Goal: Information Seeking & Learning: Learn about a topic

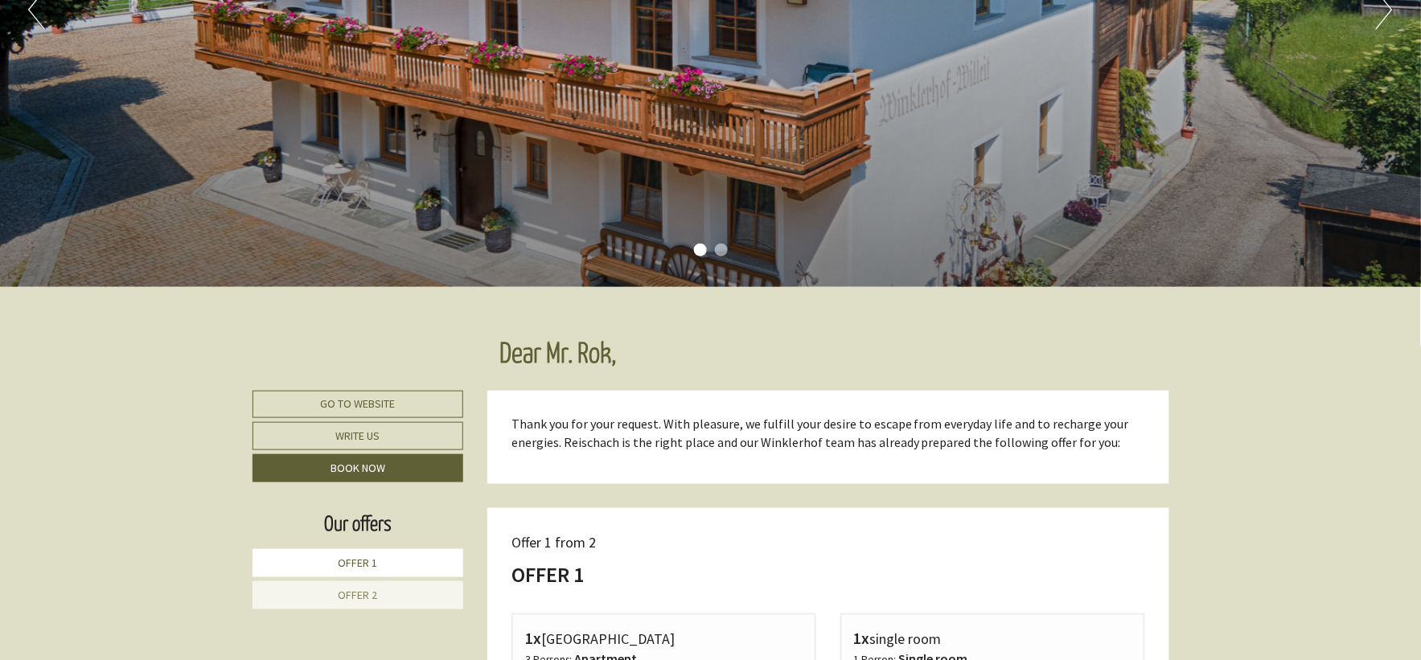
scroll to position [446, 0]
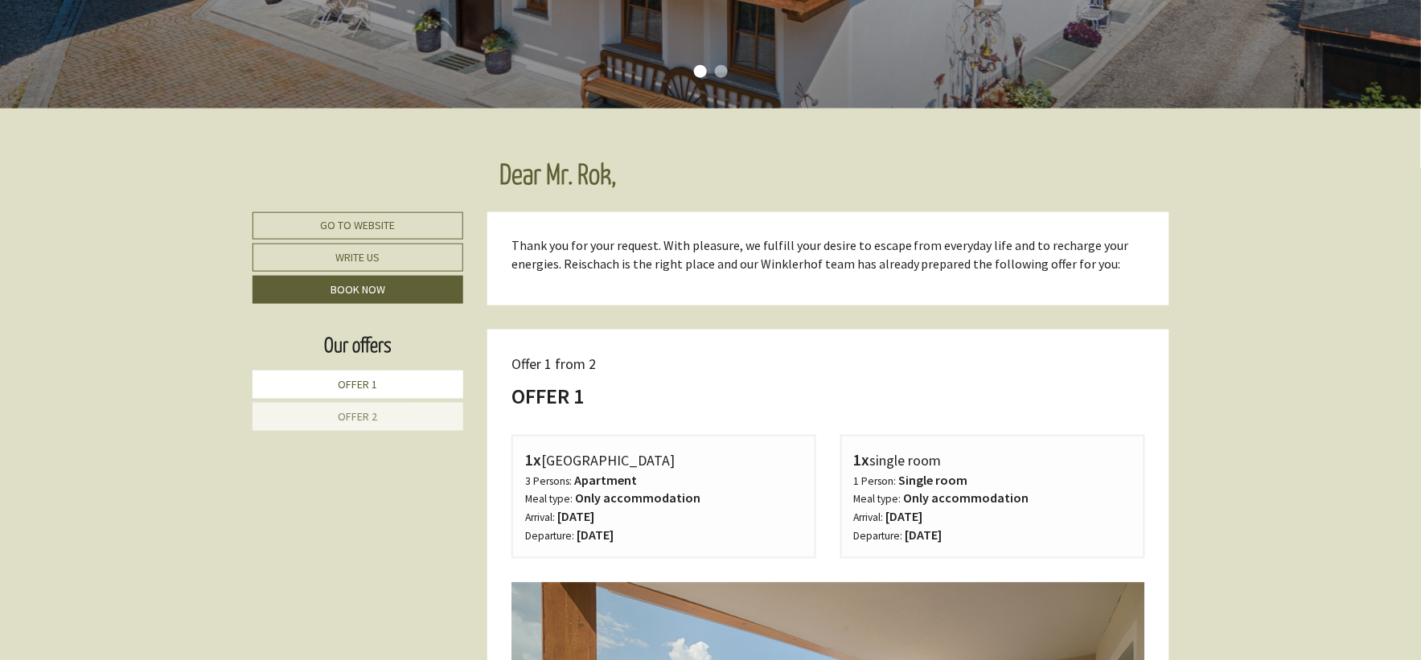
click at [367, 423] on link "Offer 2" at bounding box center [359, 417] width 212 height 28
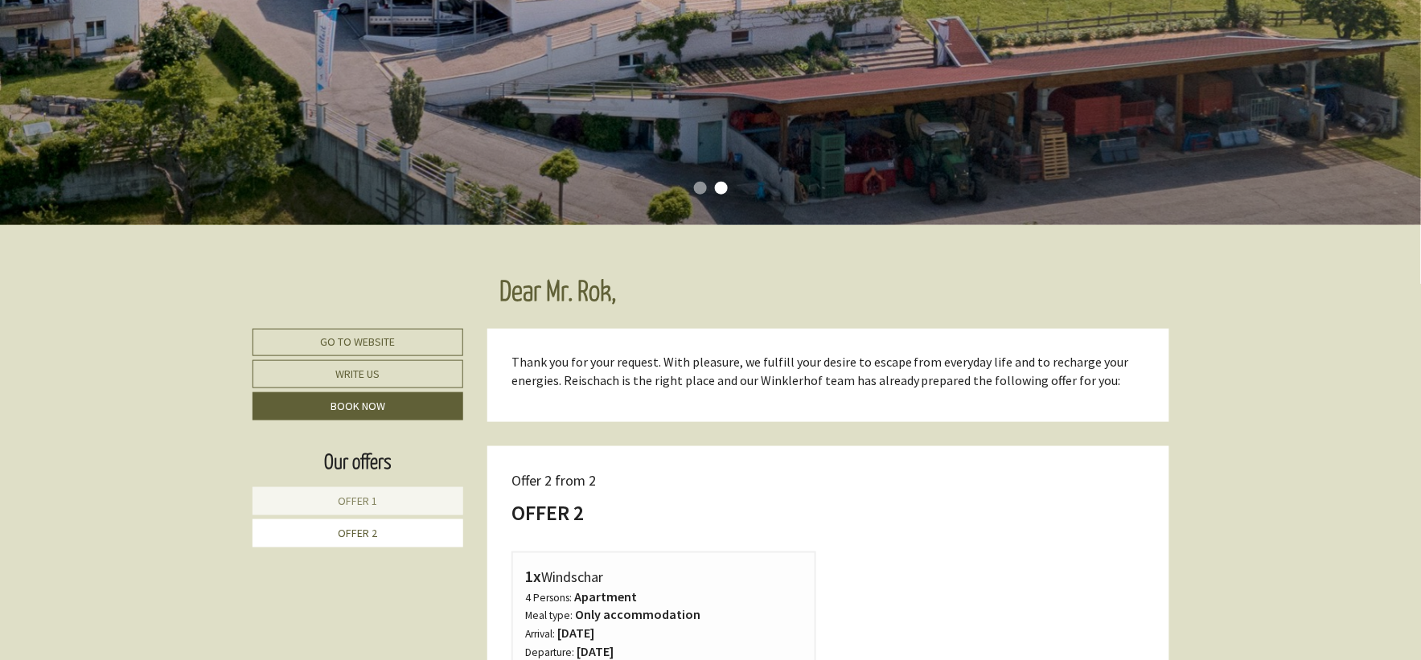
scroll to position [240, 0]
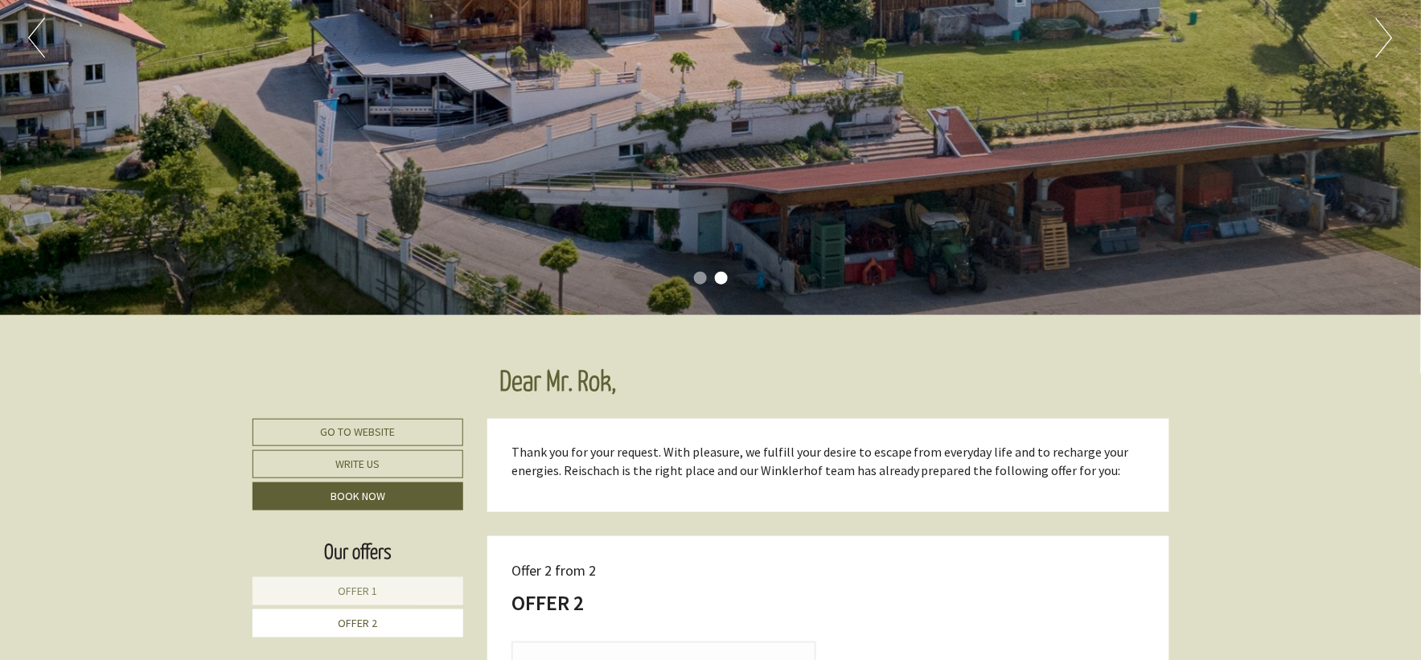
click at [376, 584] on span "Offer 1" at bounding box center [357, 591] width 39 height 14
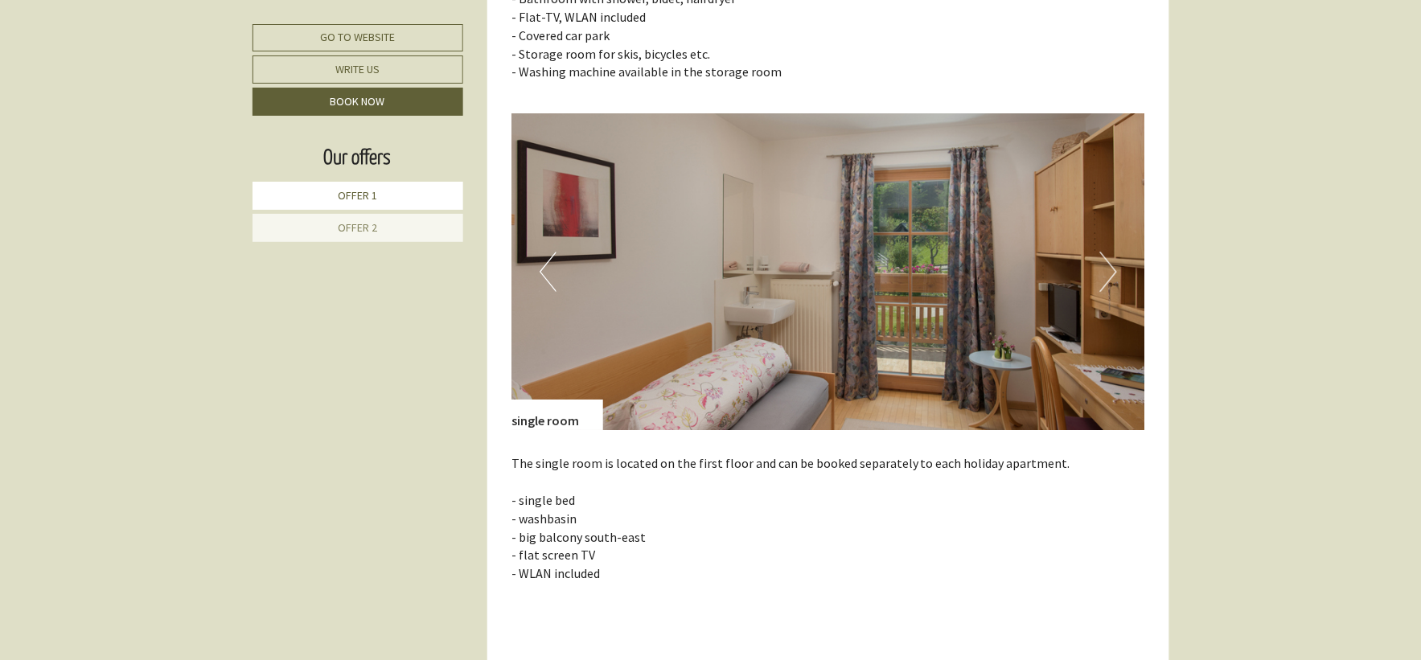
scroll to position [1402, 0]
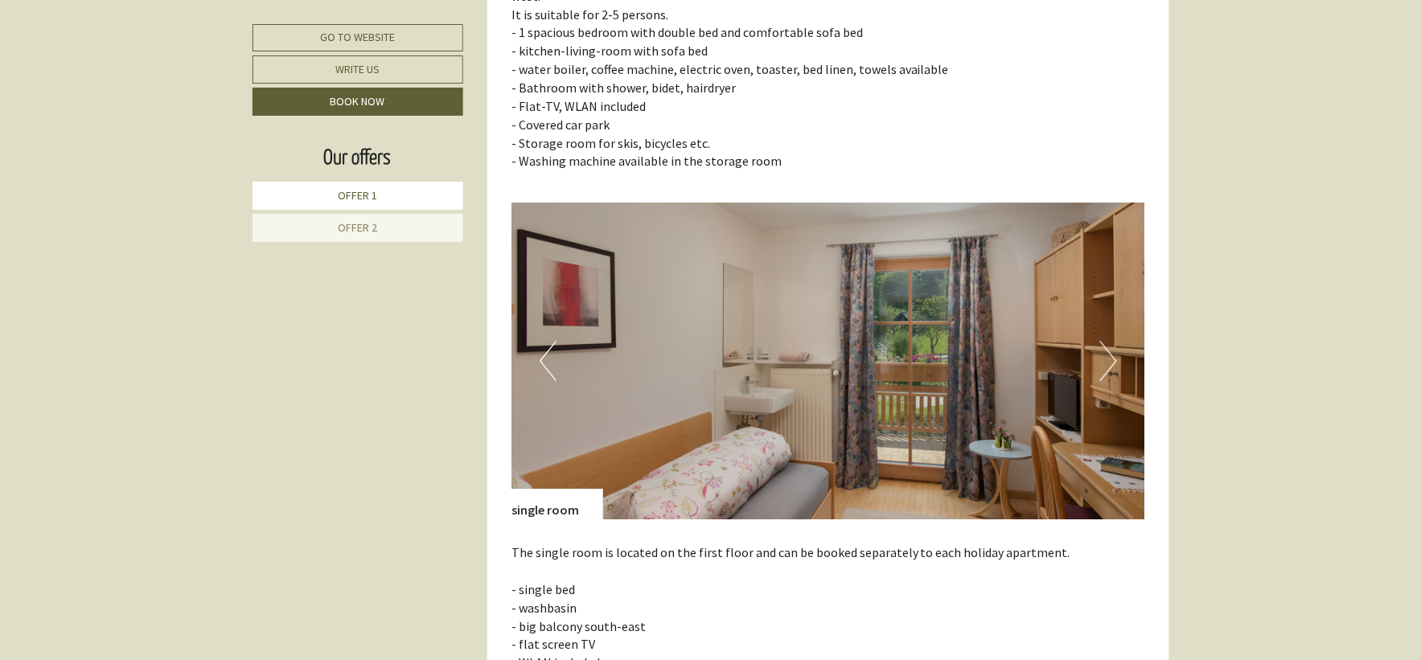
click at [1105, 341] on button "Next" at bounding box center [1108, 361] width 17 height 40
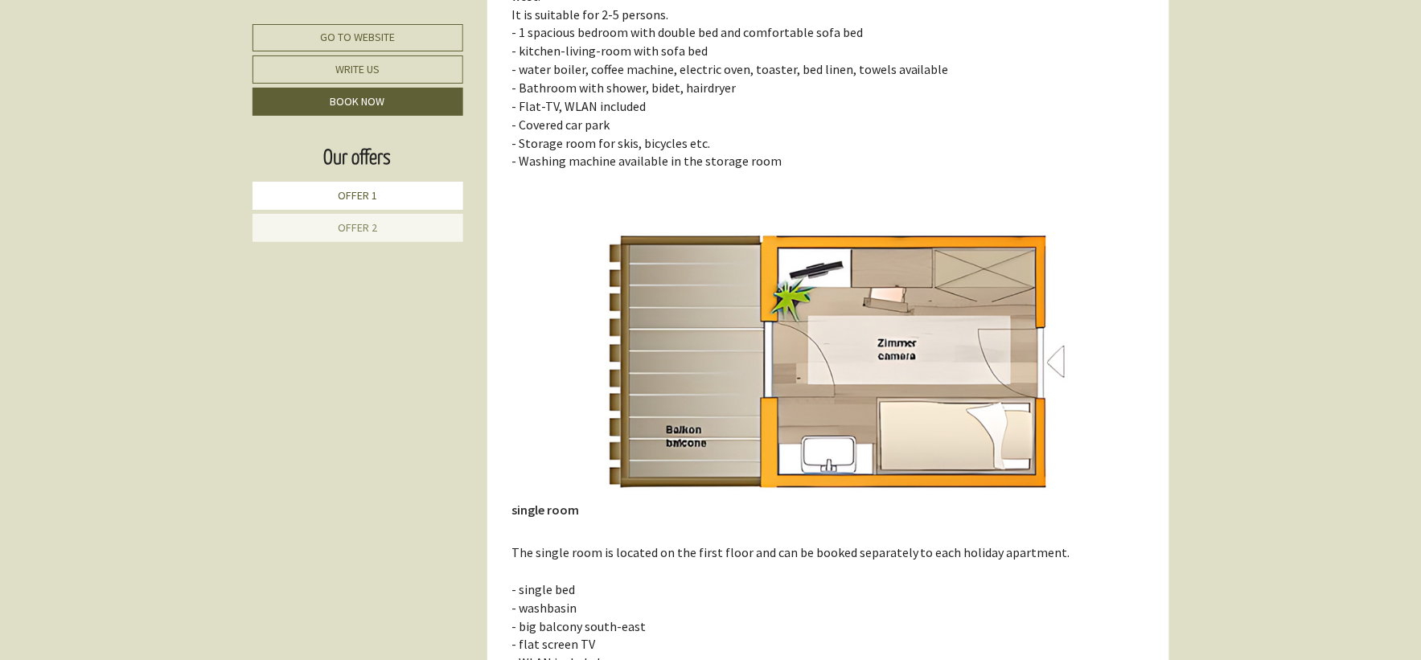
click at [1058, 341] on img at bounding box center [829, 361] width 634 height 317
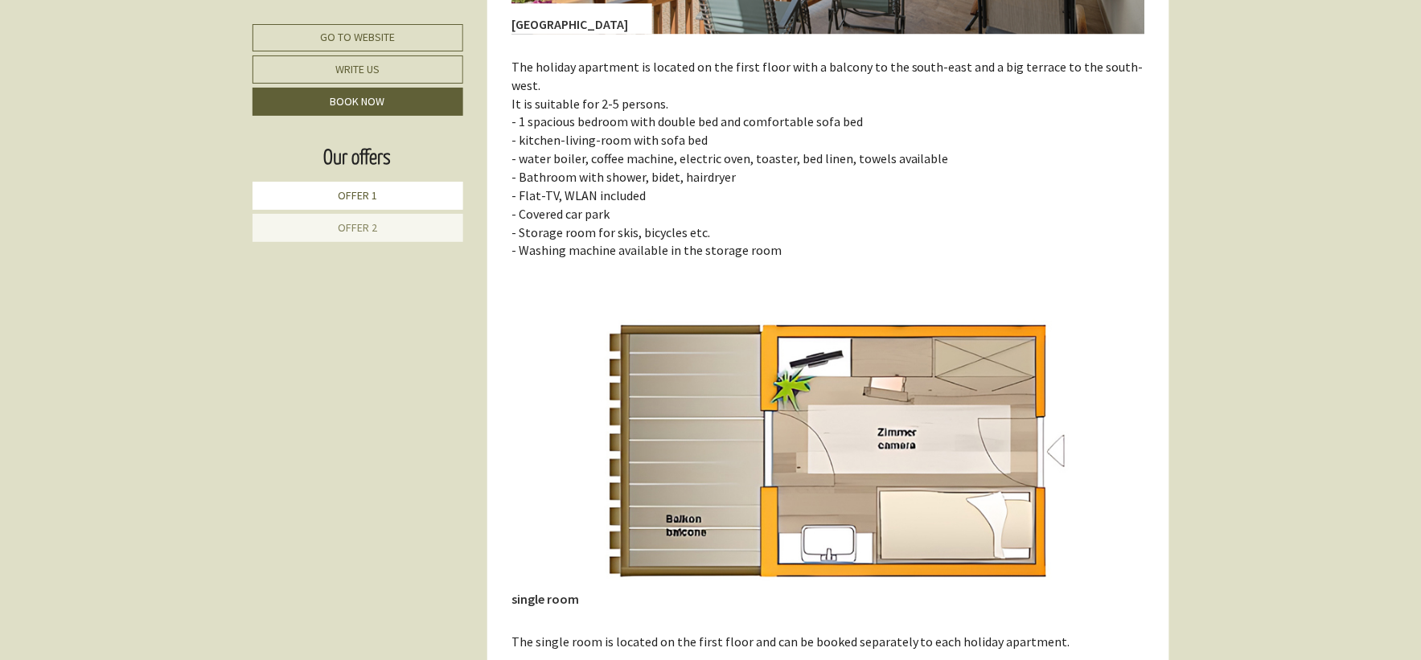
click at [359, 230] on span "Offer 2" at bounding box center [357, 227] width 39 height 14
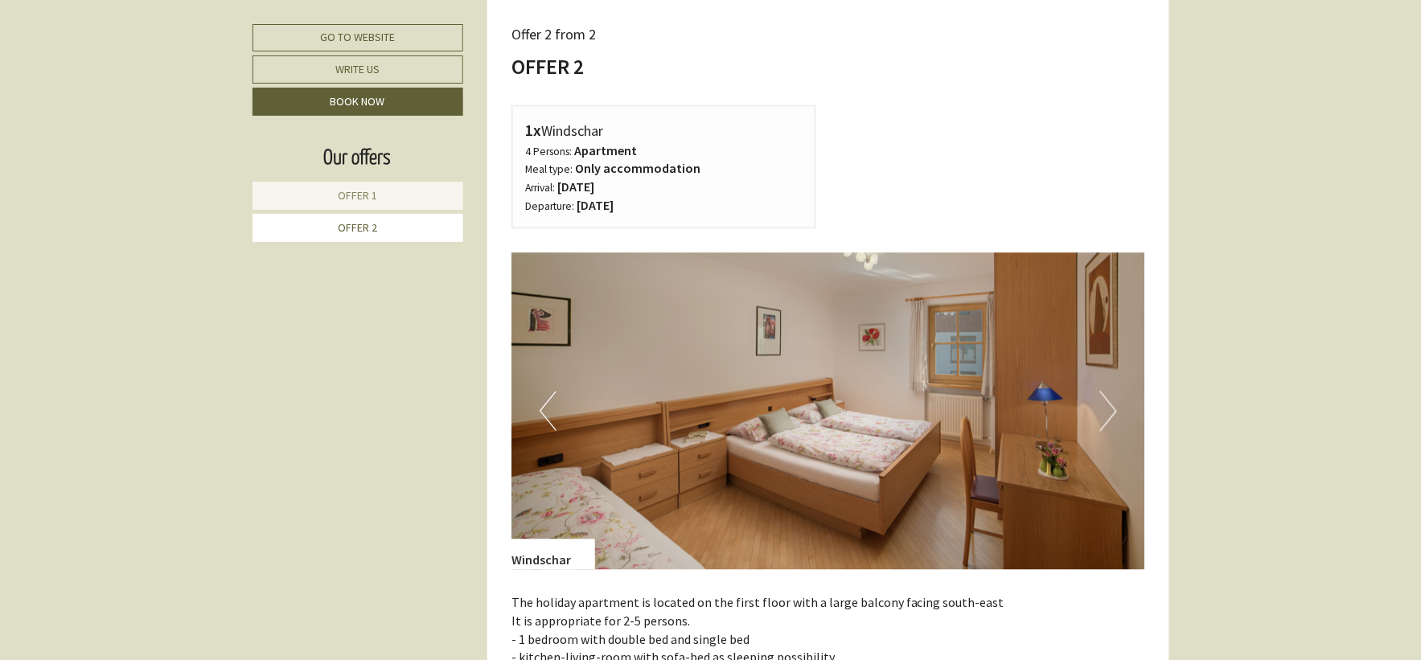
scroll to position [955, 0]
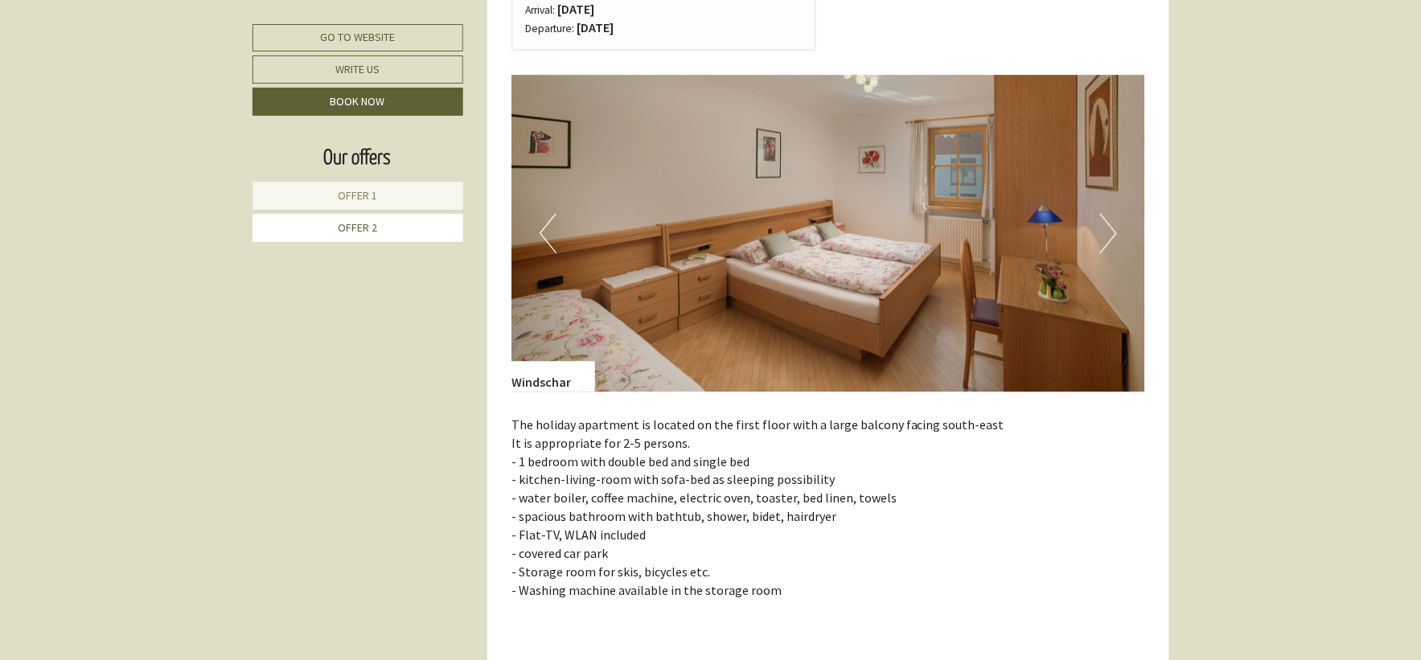
click at [1100, 237] on button "Next" at bounding box center [1108, 233] width 17 height 40
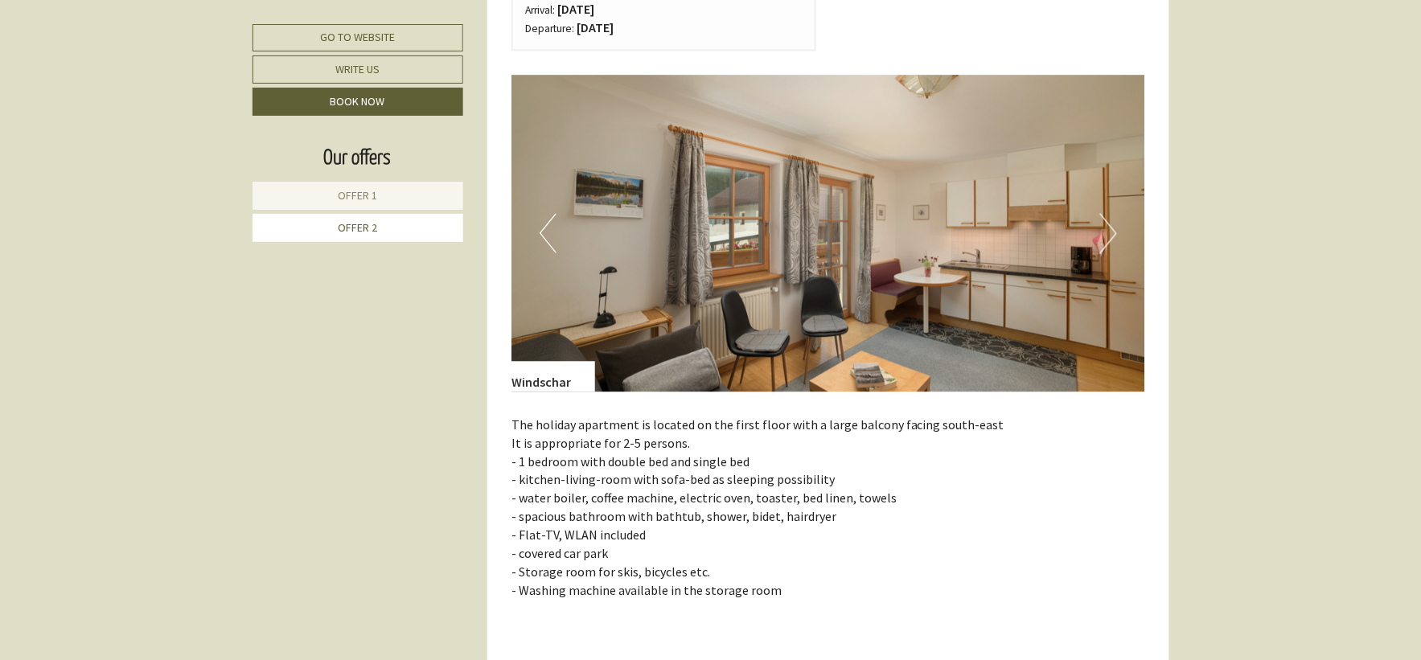
click at [1106, 237] on button "Next" at bounding box center [1108, 233] width 17 height 40
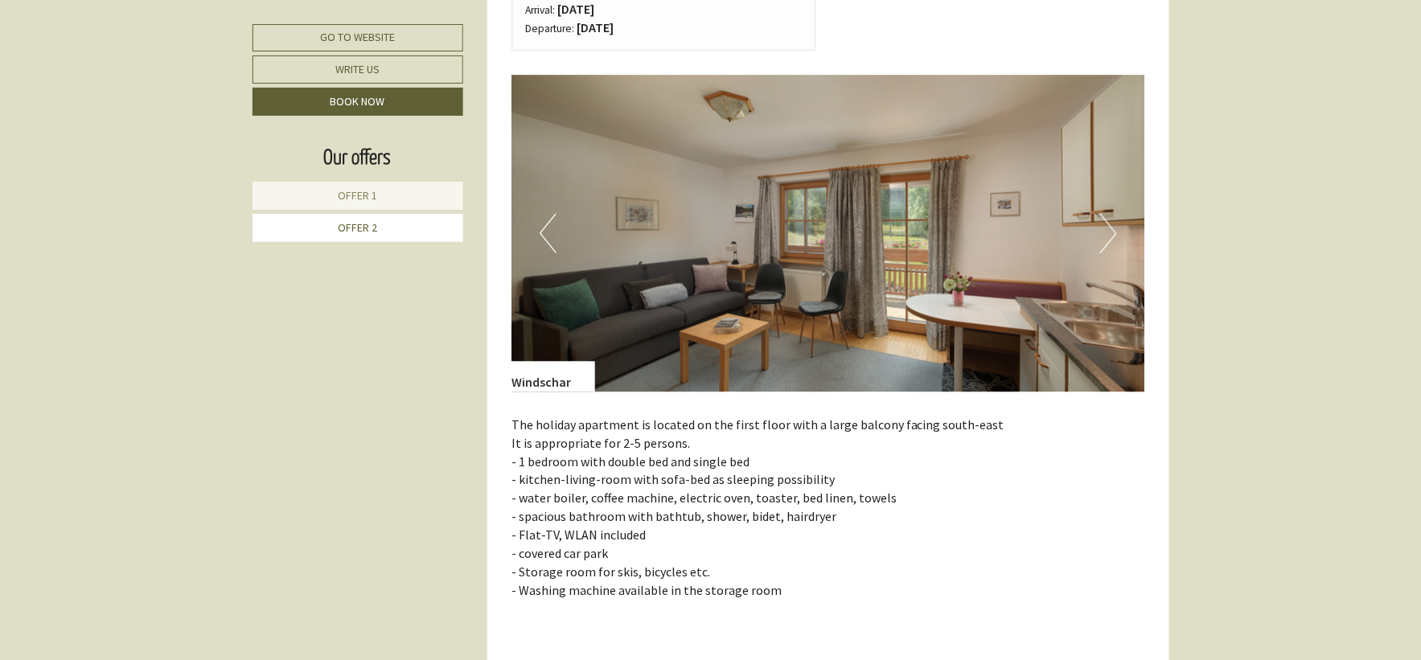
click at [1106, 237] on button "Next" at bounding box center [1108, 233] width 17 height 40
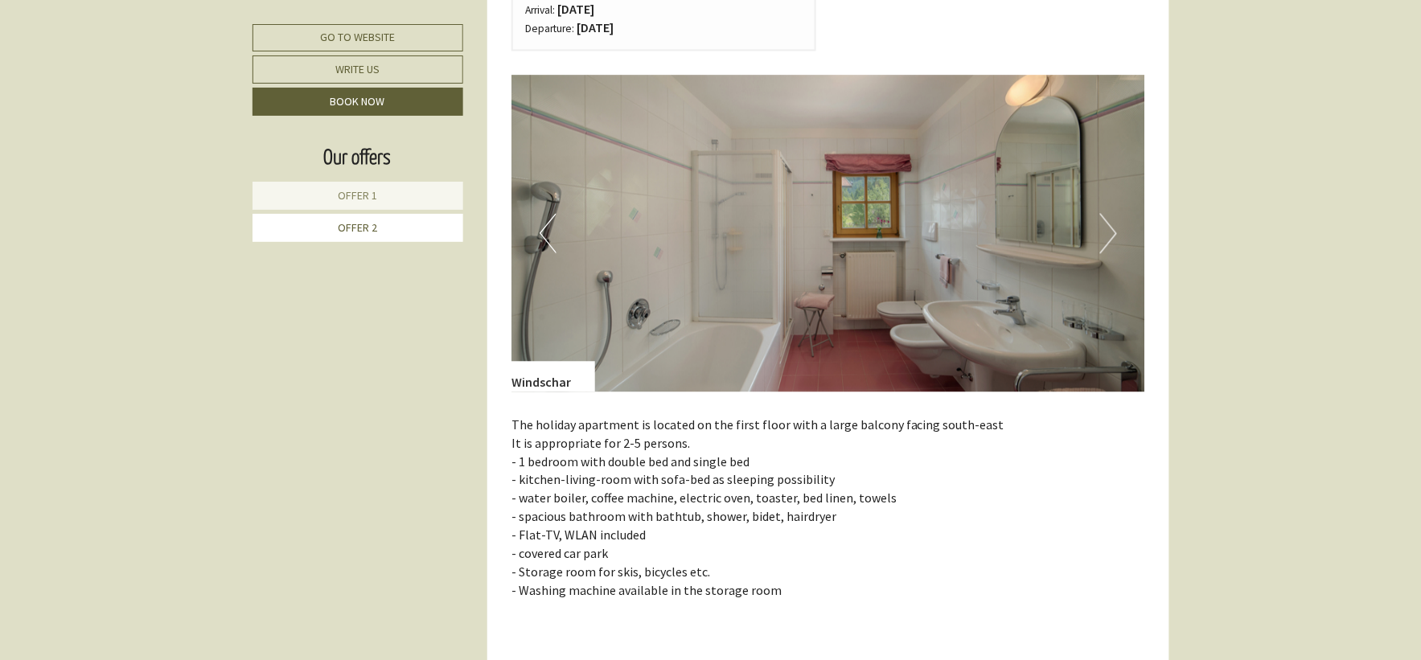
click at [1106, 237] on button "Next" at bounding box center [1108, 233] width 17 height 40
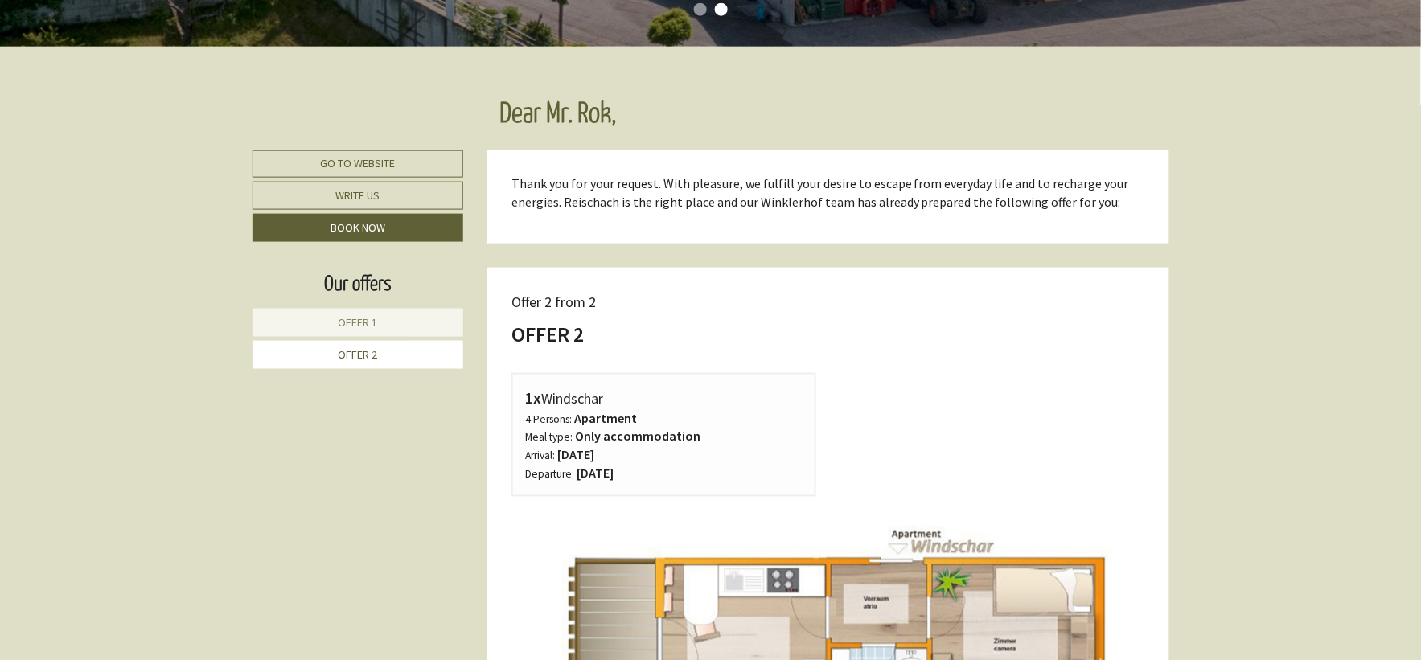
scroll to position [577, 0]
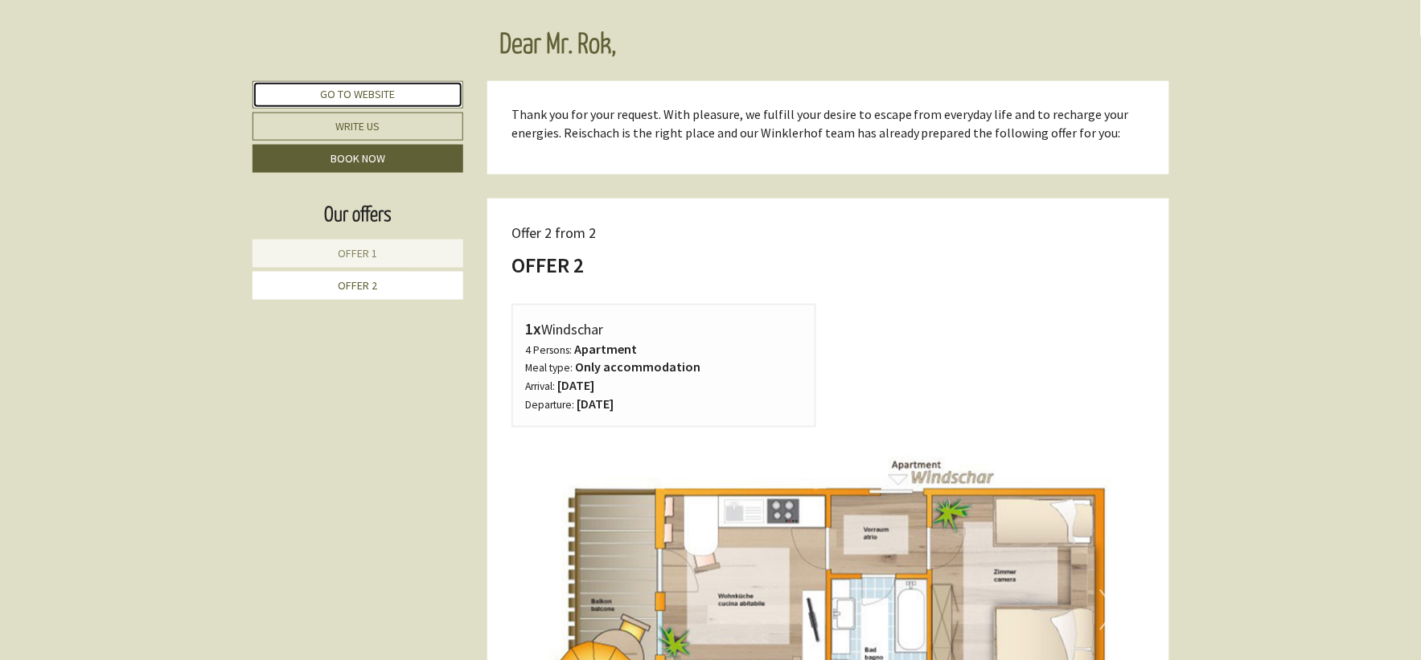
click at [339, 91] on link "Go to website" at bounding box center [359, 94] width 212 height 27
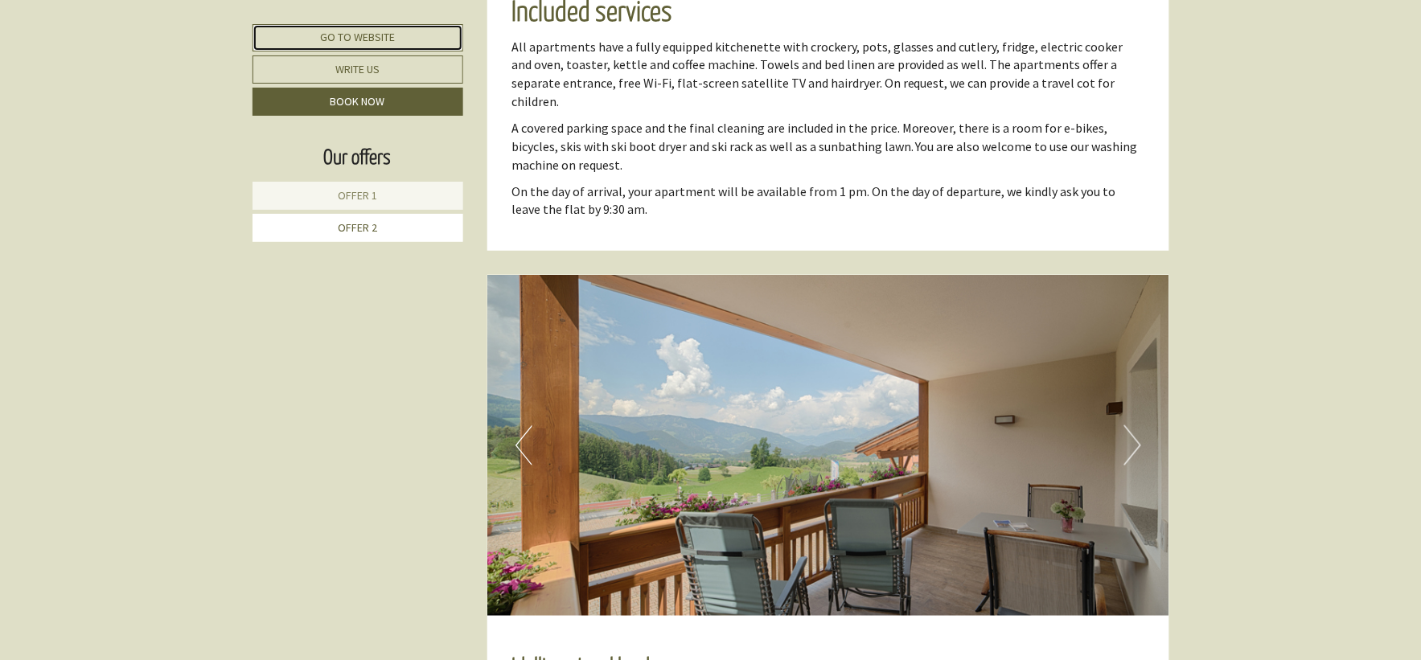
scroll to position [2276, 0]
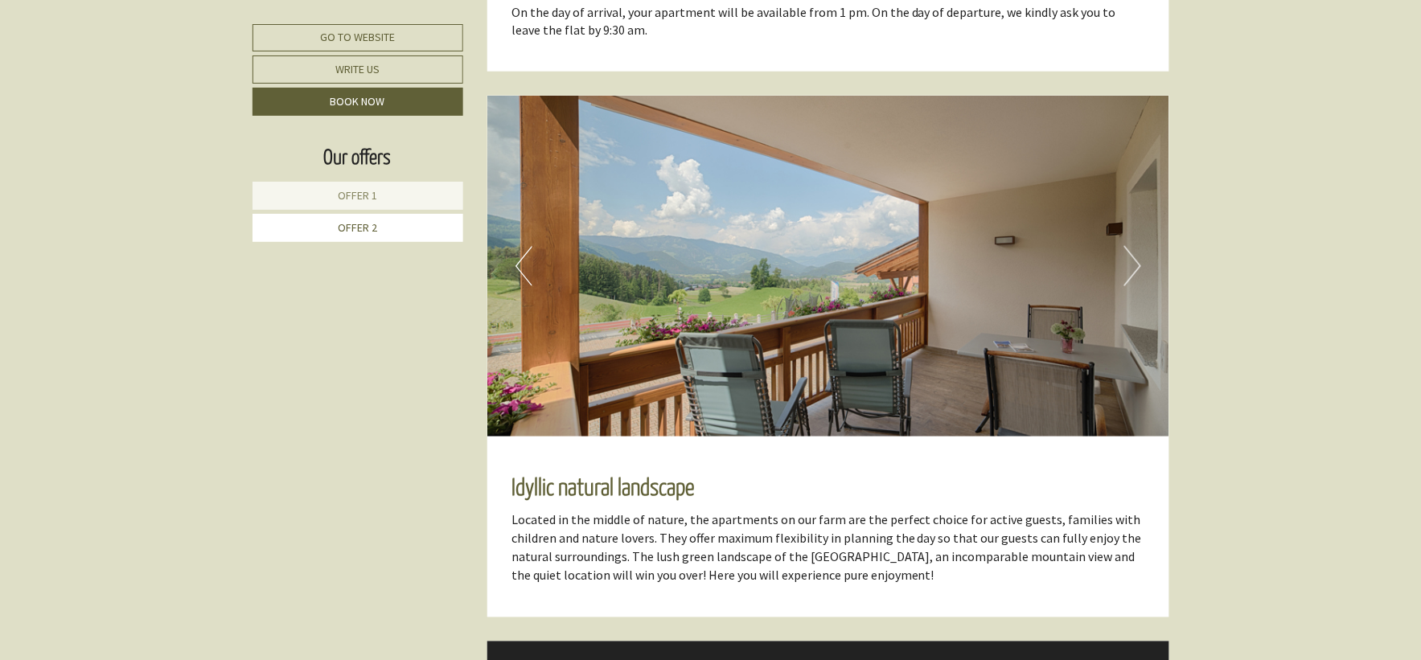
click at [1128, 250] on button "Next" at bounding box center [1132, 266] width 17 height 40
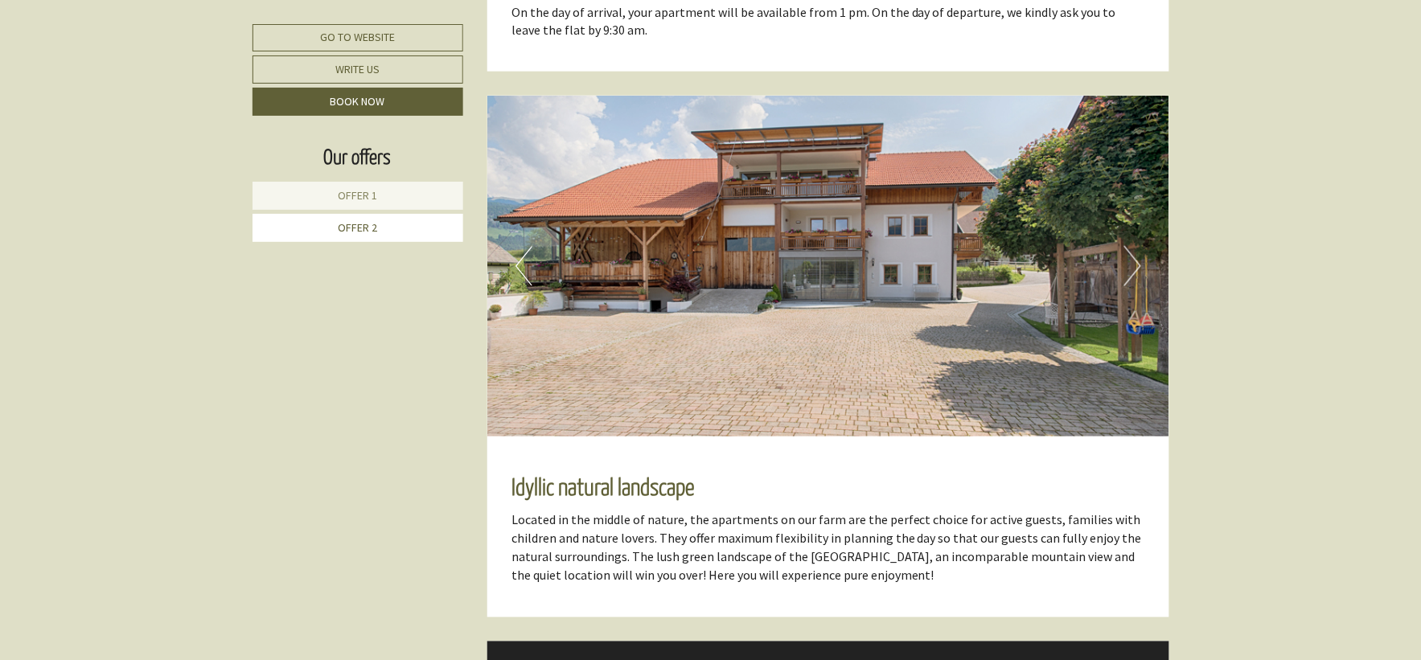
click at [1128, 250] on button "Next" at bounding box center [1132, 266] width 17 height 40
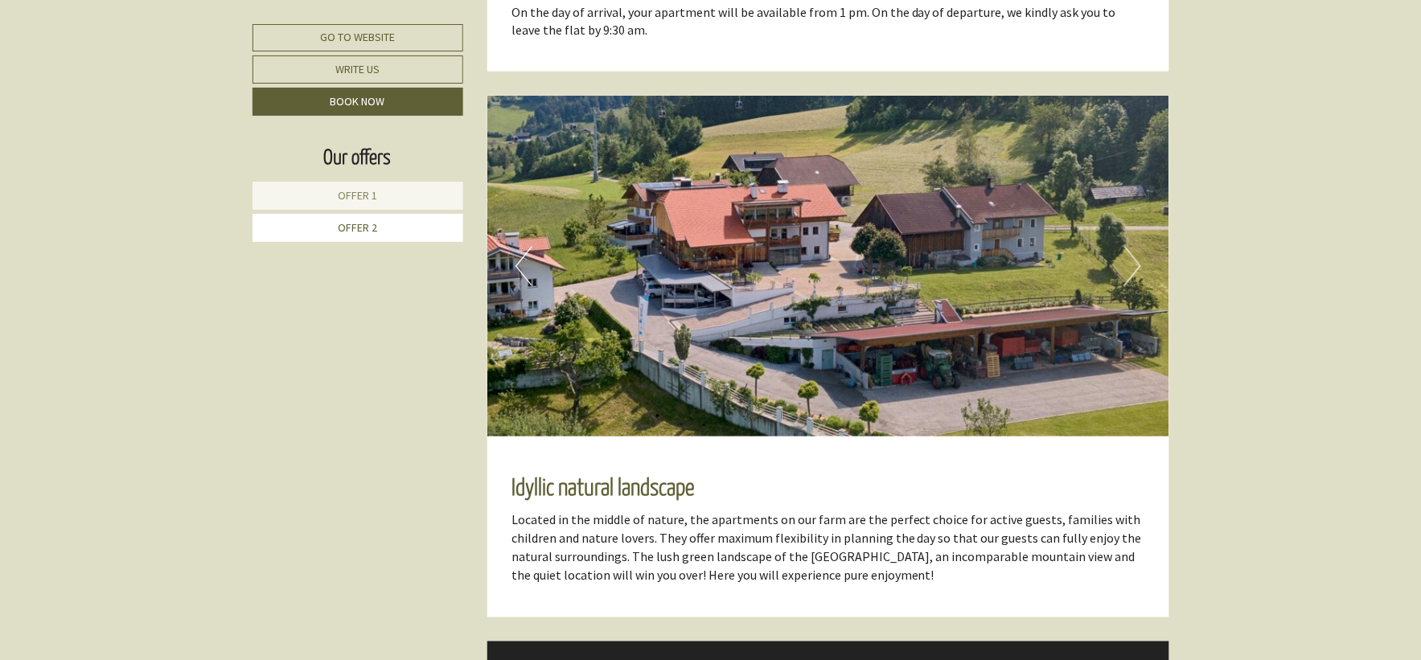
click at [1128, 250] on button "Next" at bounding box center [1132, 266] width 17 height 40
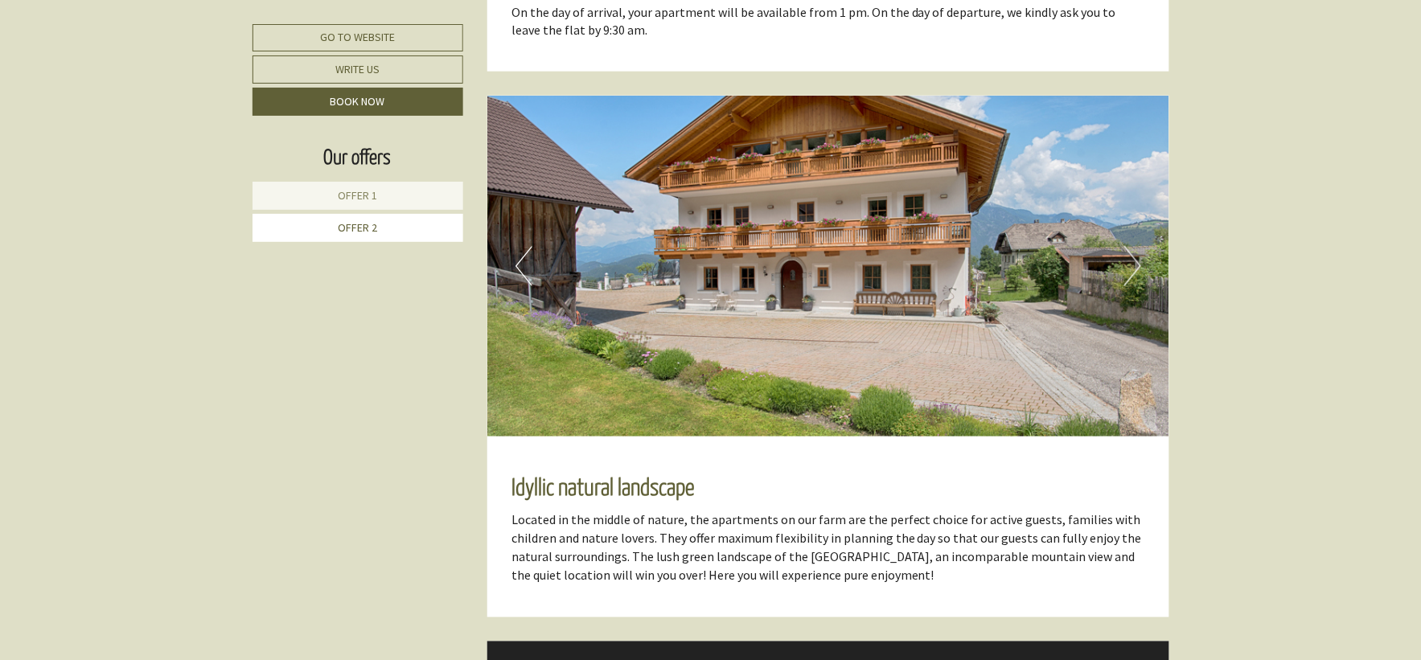
click at [1128, 250] on button "Next" at bounding box center [1132, 266] width 17 height 40
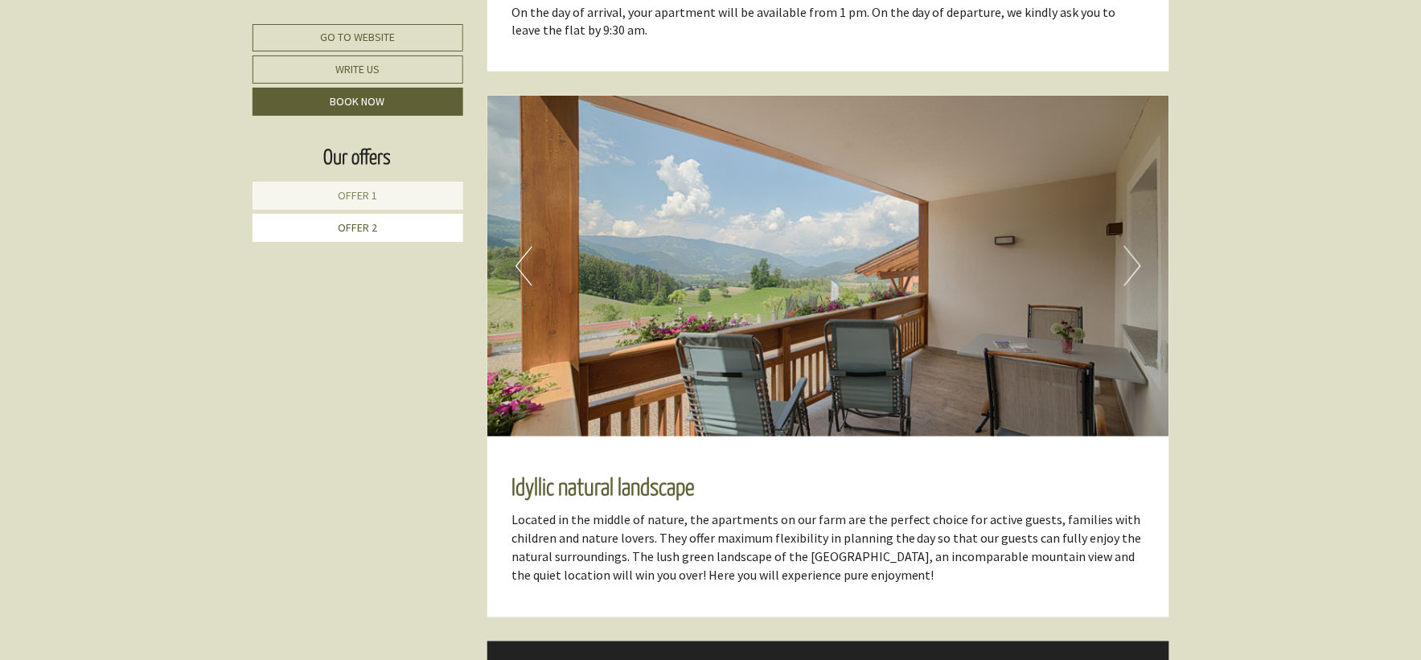
click at [1128, 250] on button "Next" at bounding box center [1132, 266] width 17 height 40
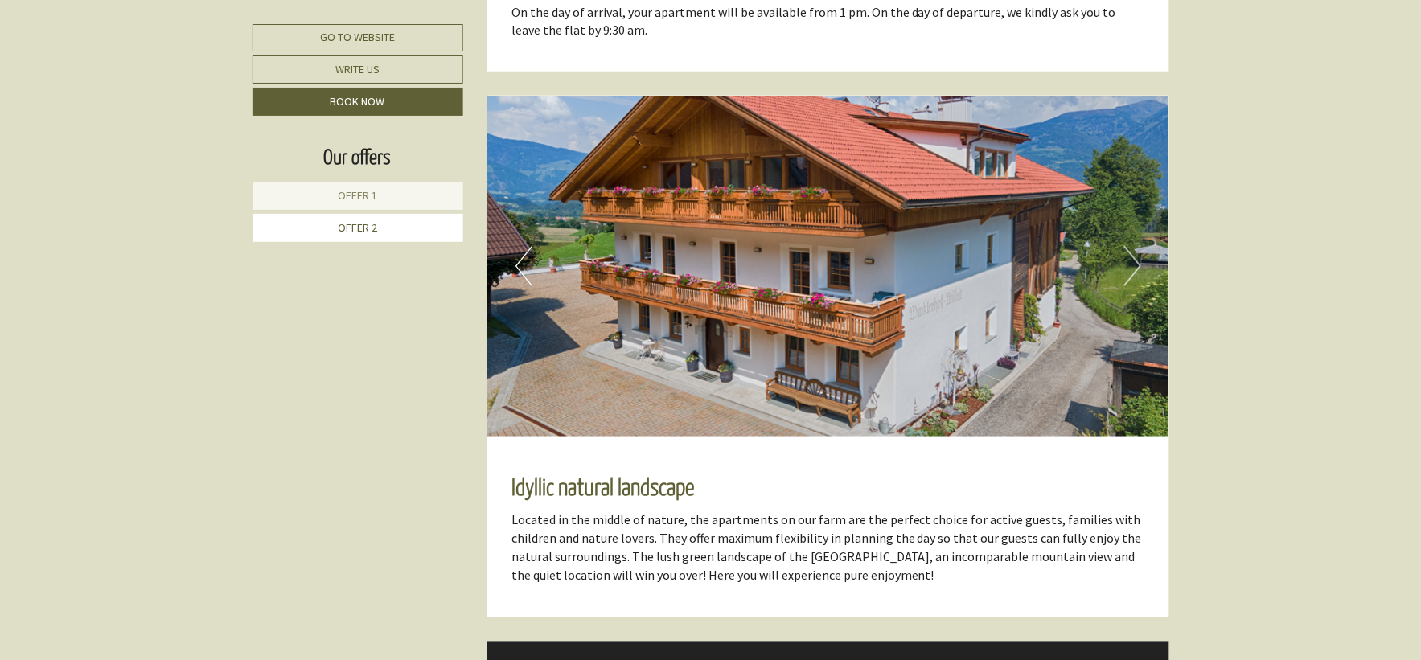
click at [1128, 250] on button "Next" at bounding box center [1132, 266] width 17 height 40
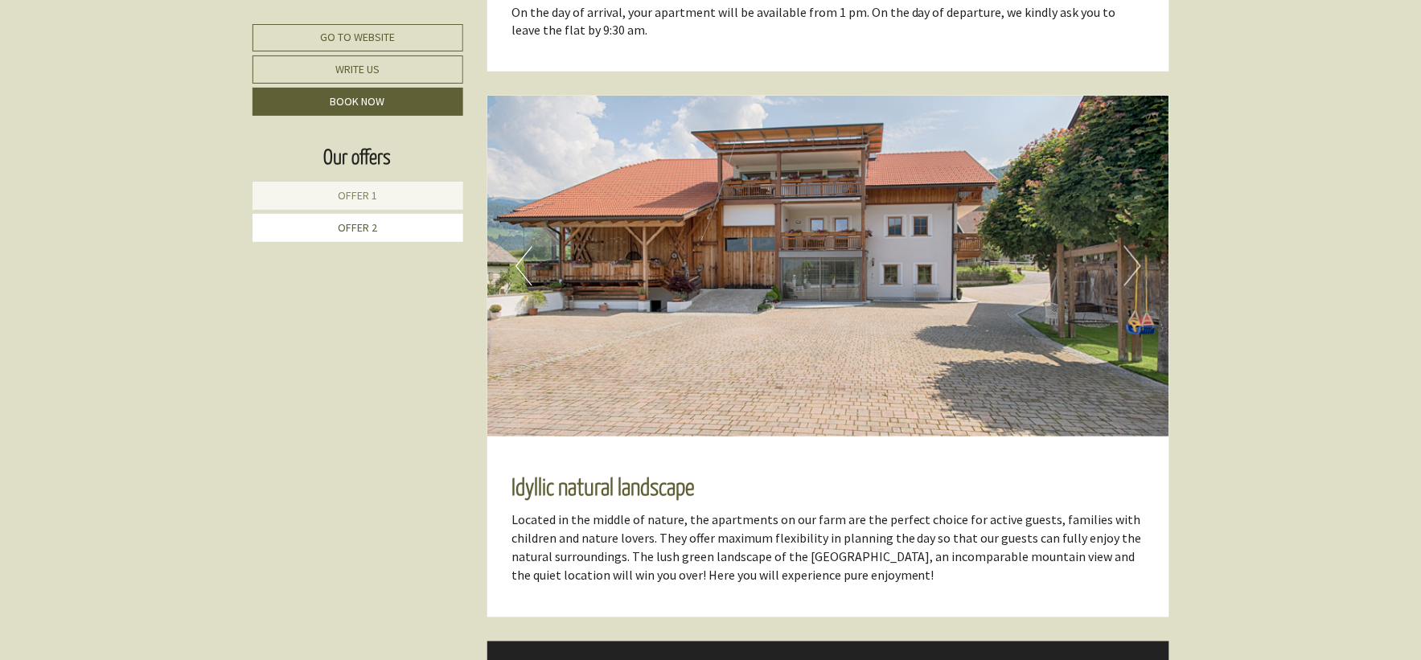
click at [1128, 250] on button "Next" at bounding box center [1132, 266] width 17 height 40
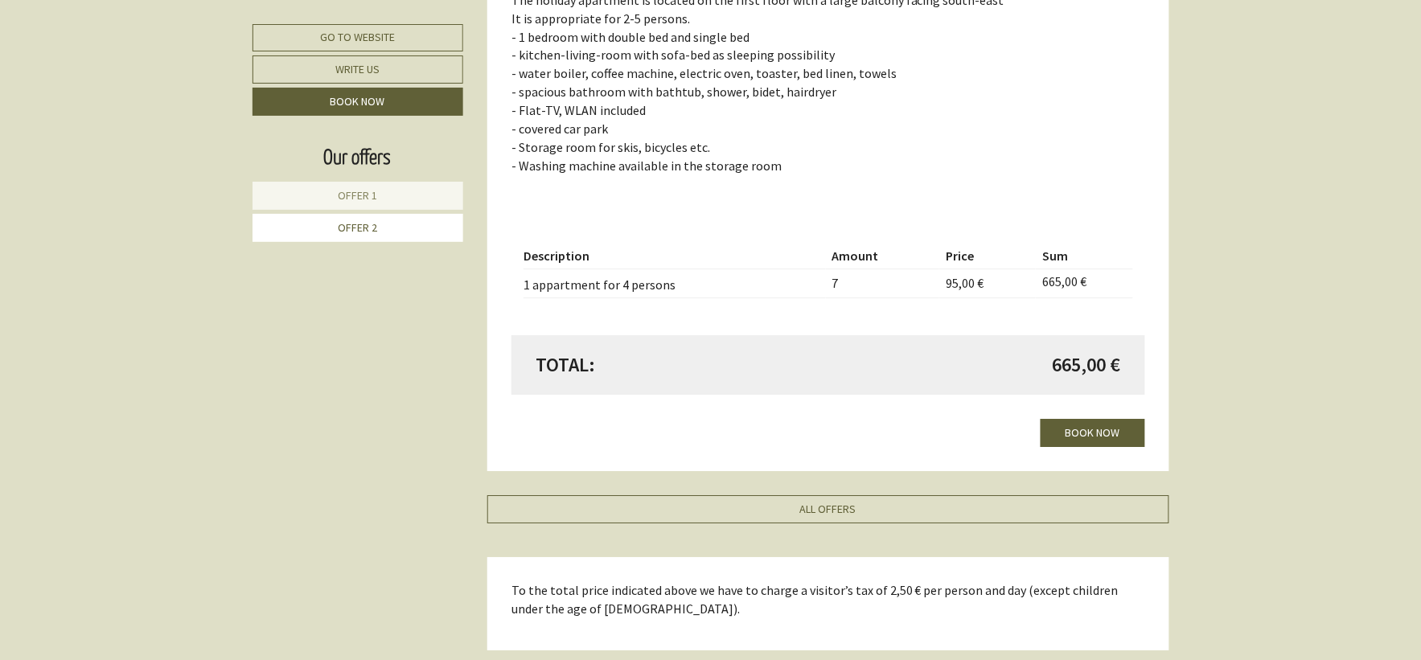
scroll to position [1418, 0]
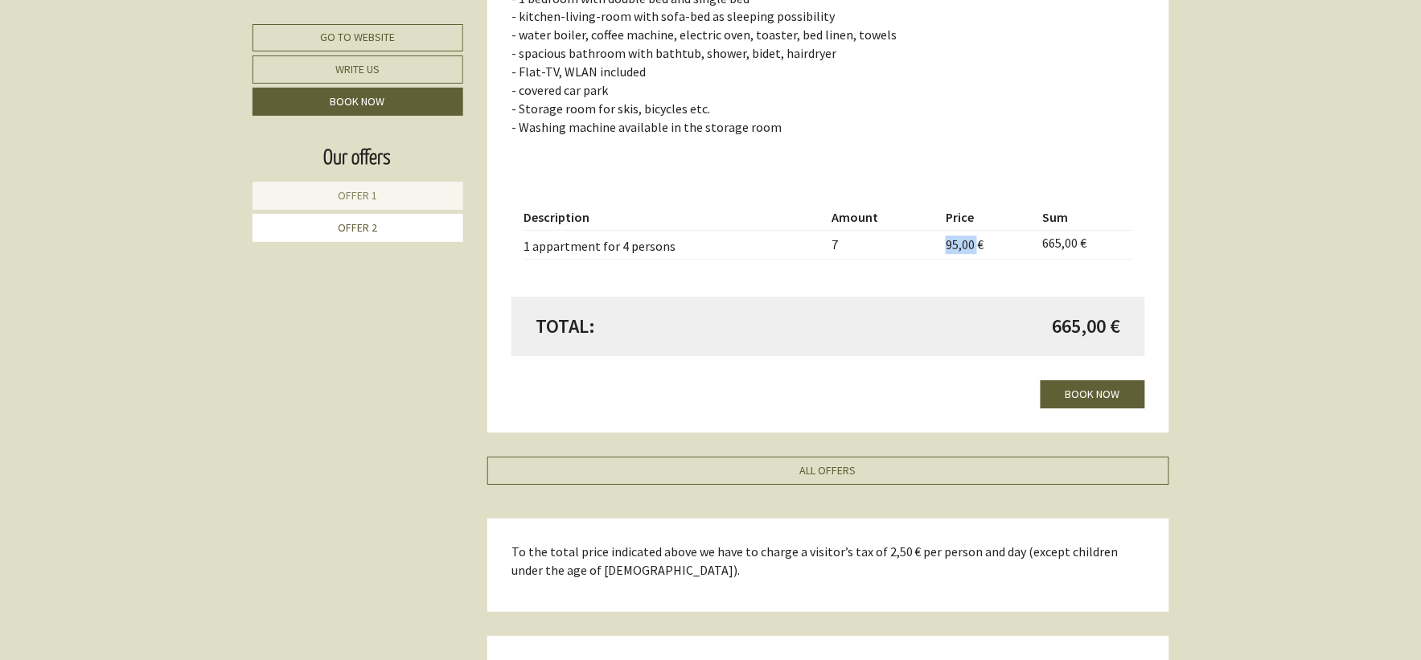
drag, startPoint x: 938, startPoint y: 245, endPoint x: 975, endPoint y: 243, distance: 37.1
click at [975, 243] on td "95,00 €" at bounding box center [987, 245] width 97 height 29
click at [979, 243] on td "95,00 €" at bounding box center [987, 245] width 97 height 29
drag, startPoint x: 981, startPoint y: 243, endPoint x: 939, endPoint y: 238, distance: 42.9
click at [939, 238] on td "95,00 €" at bounding box center [987, 245] width 97 height 29
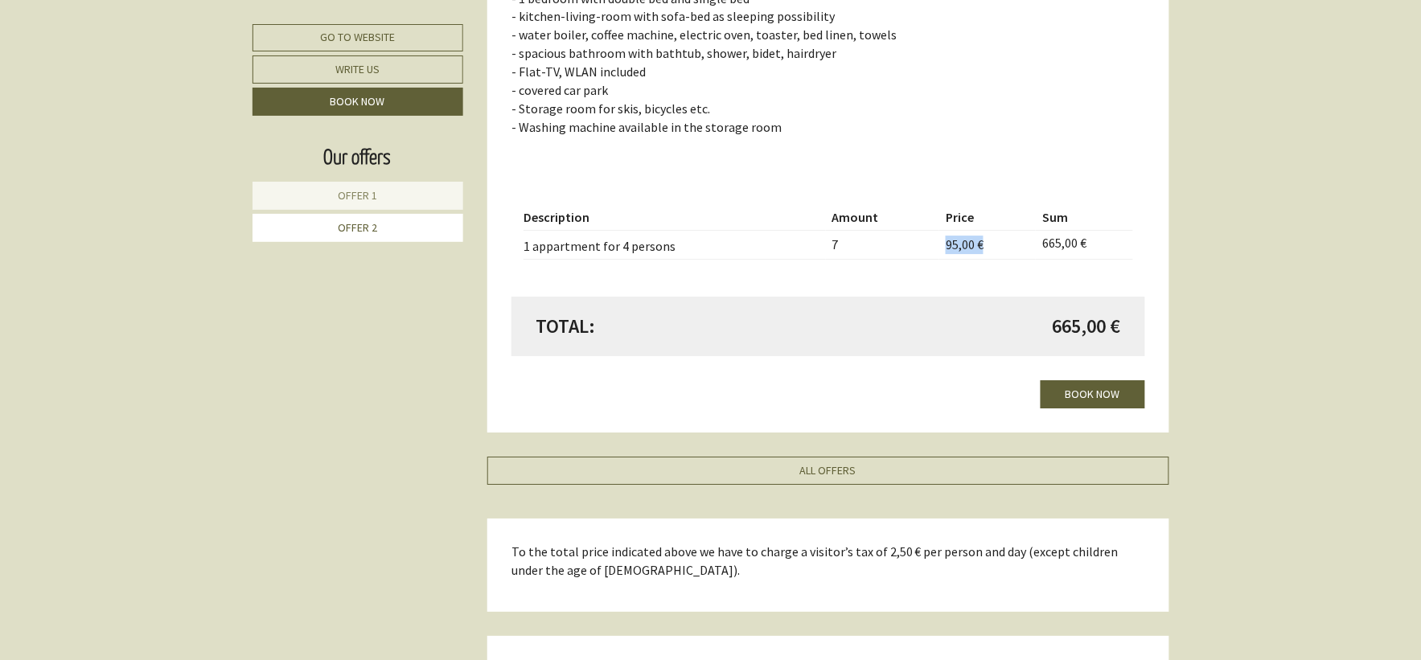
click at [984, 244] on td "95,00 €" at bounding box center [987, 245] width 97 height 29
drag, startPoint x: 1054, startPoint y: 330, endPoint x: 1143, endPoint y: 323, distance: 88.7
click at [1120, 322] on span "665,00 €" at bounding box center [1087, 326] width 68 height 27
click at [1144, 323] on div "Total: 665,00 €" at bounding box center [829, 327] width 634 height 60
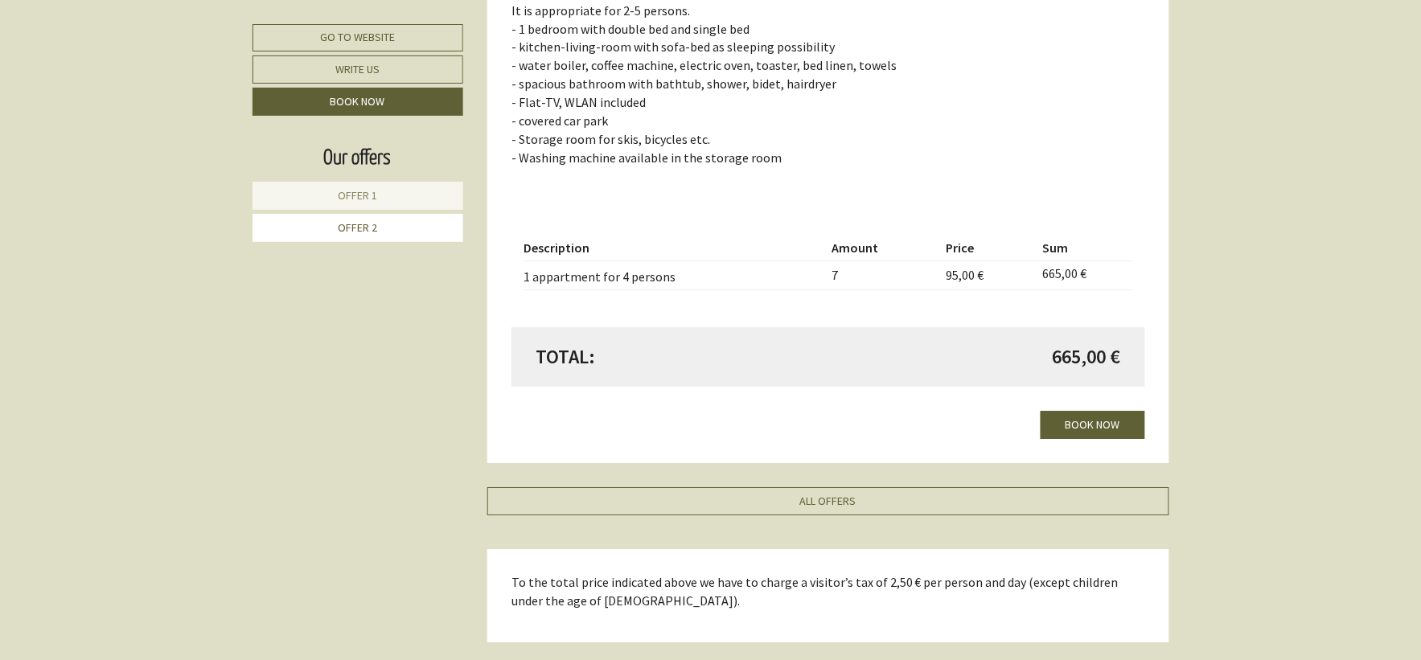
scroll to position [1312, 0]
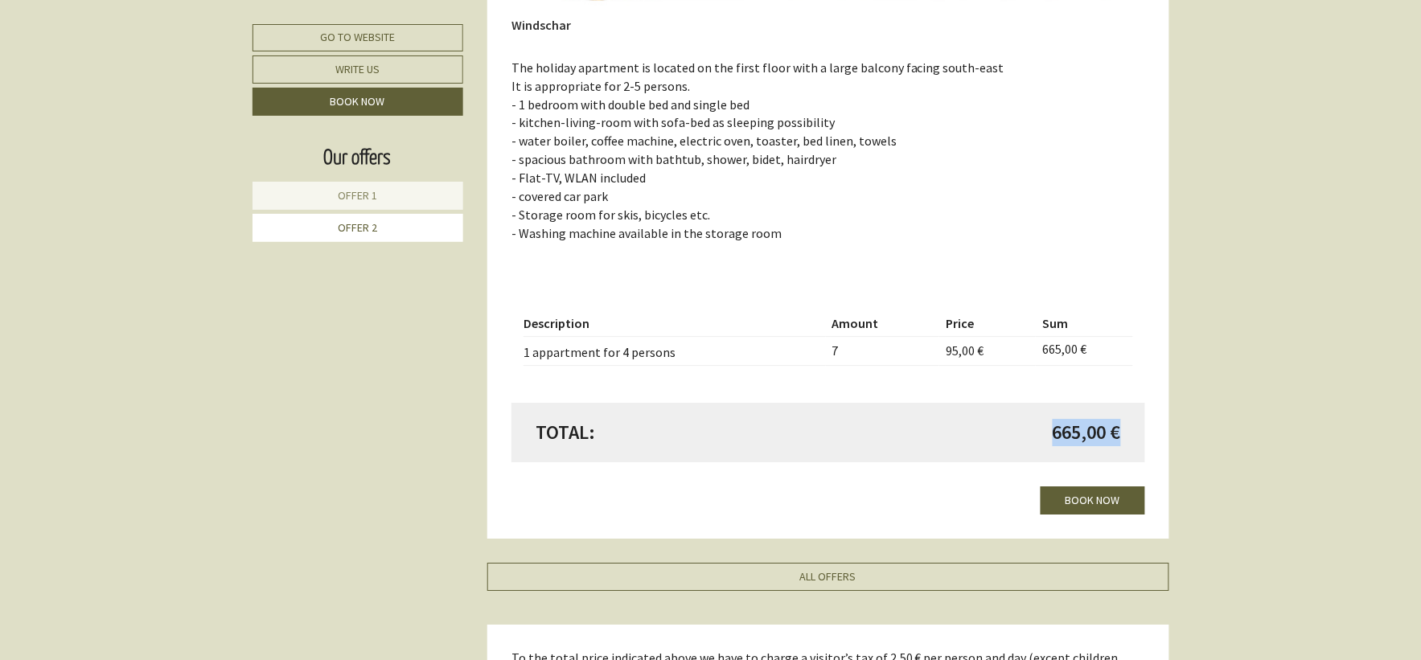
drag, startPoint x: 1052, startPoint y: 429, endPoint x: 1116, endPoint y: 429, distance: 63.5
click at [1116, 429] on span "665,00 €" at bounding box center [1087, 432] width 68 height 27
click at [1120, 429] on span "665,00 €" at bounding box center [1087, 432] width 68 height 27
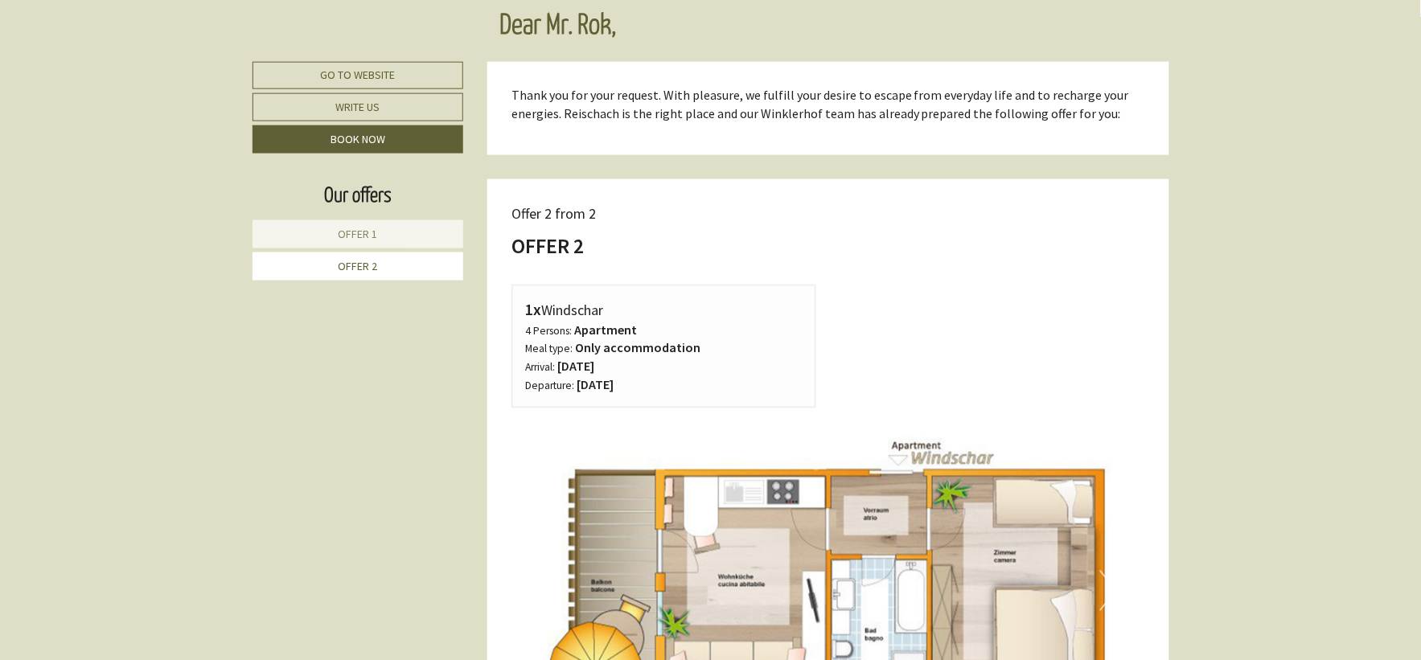
scroll to position [508, 0]
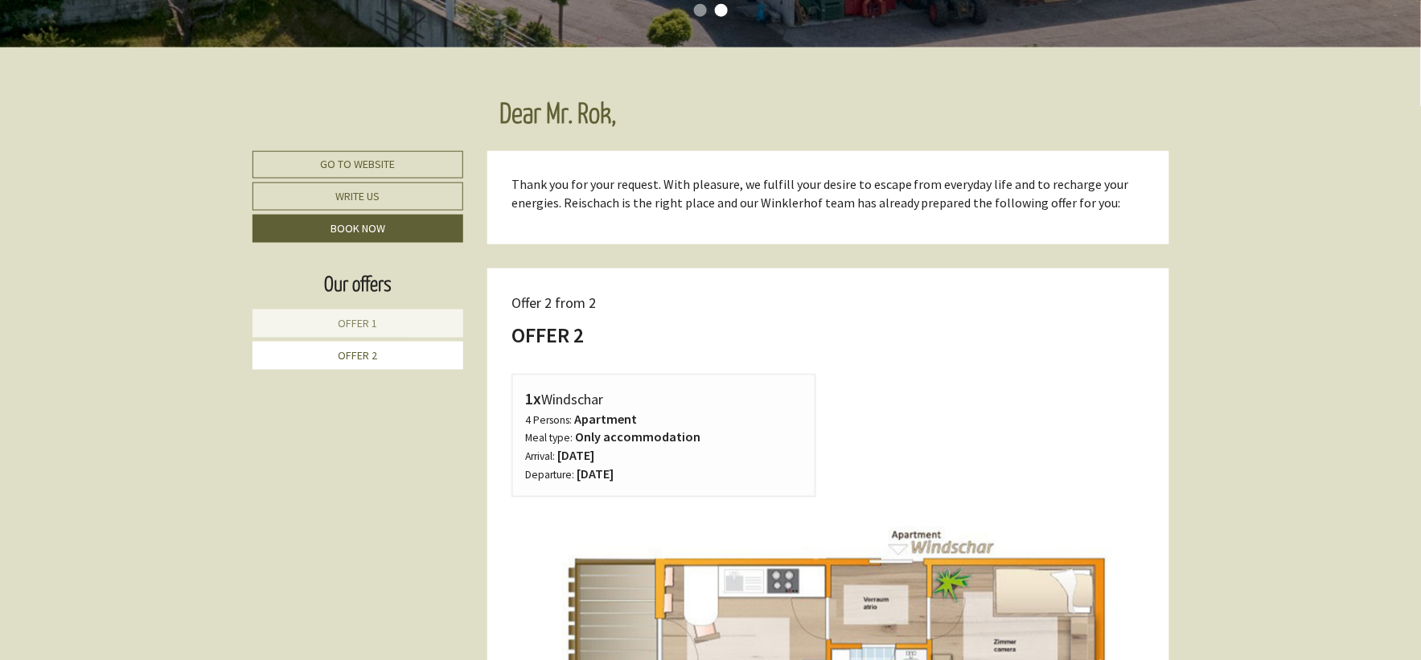
click at [392, 318] on link "Offer 1" at bounding box center [359, 324] width 212 height 28
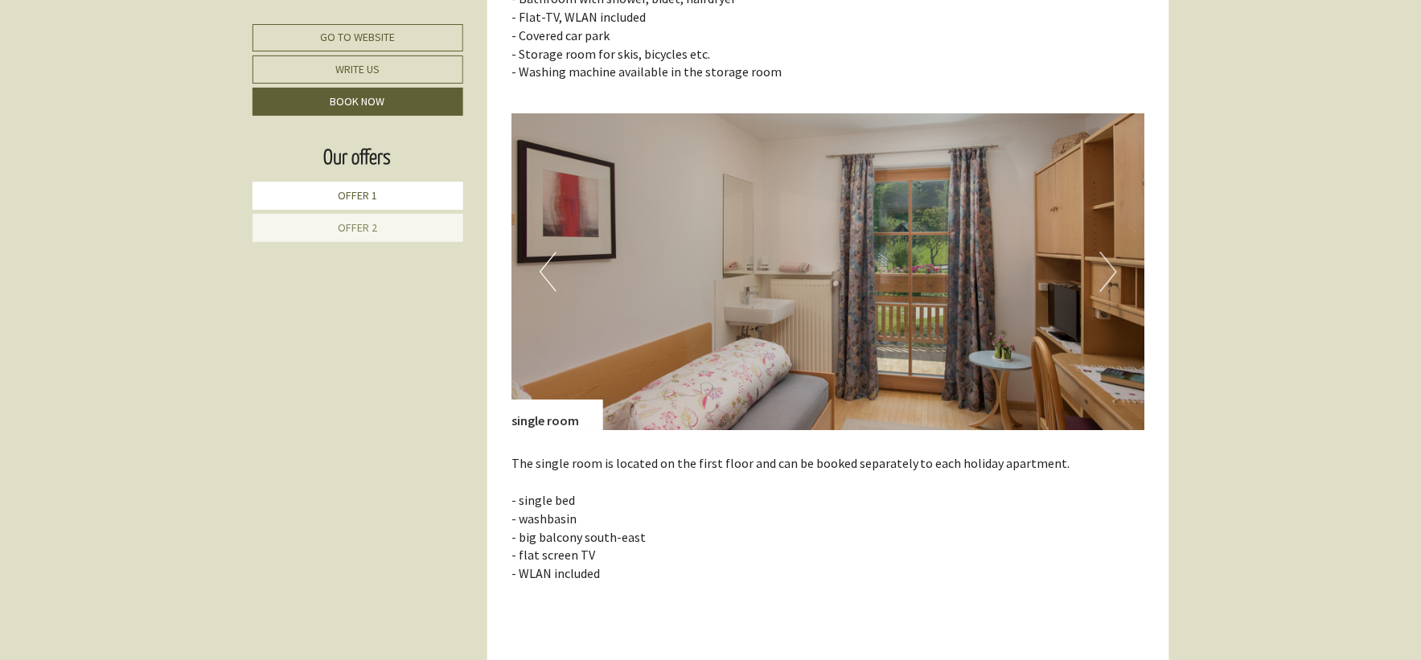
scroll to position [1402, 0]
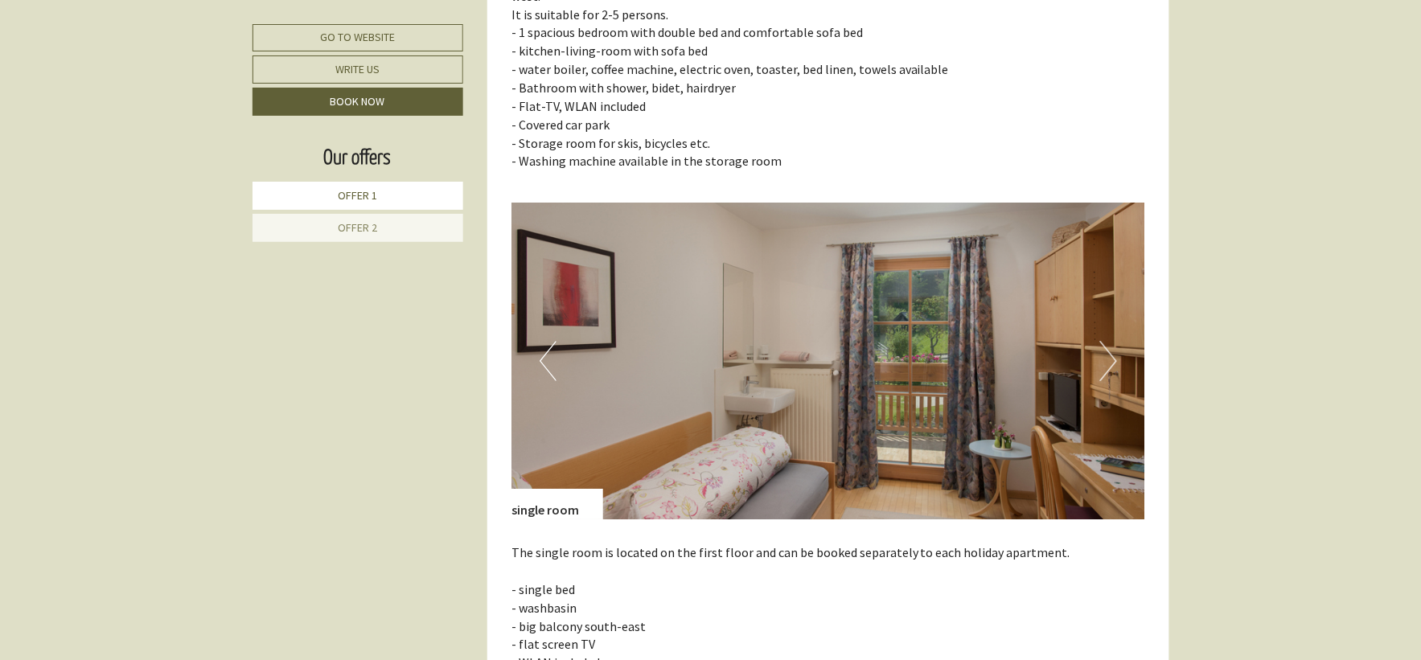
click at [1103, 341] on button "Next" at bounding box center [1108, 361] width 17 height 40
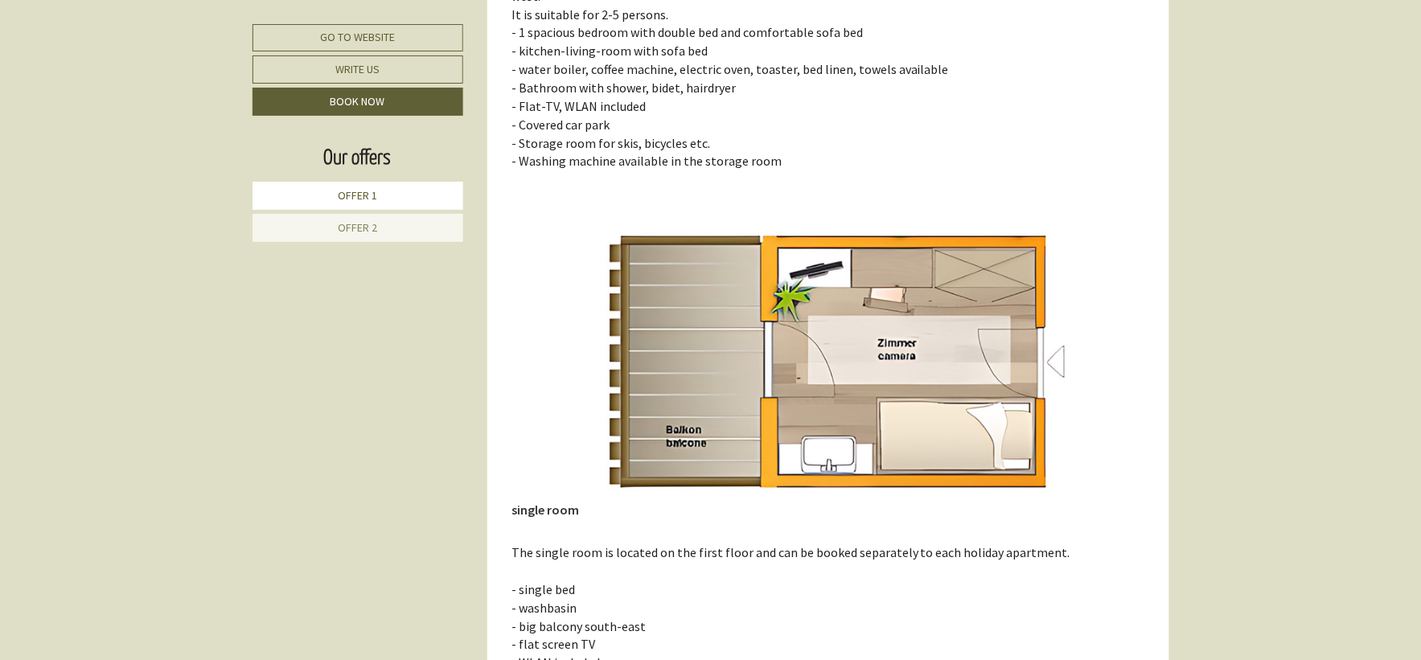
click at [587, 346] on img at bounding box center [829, 361] width 634 height 317
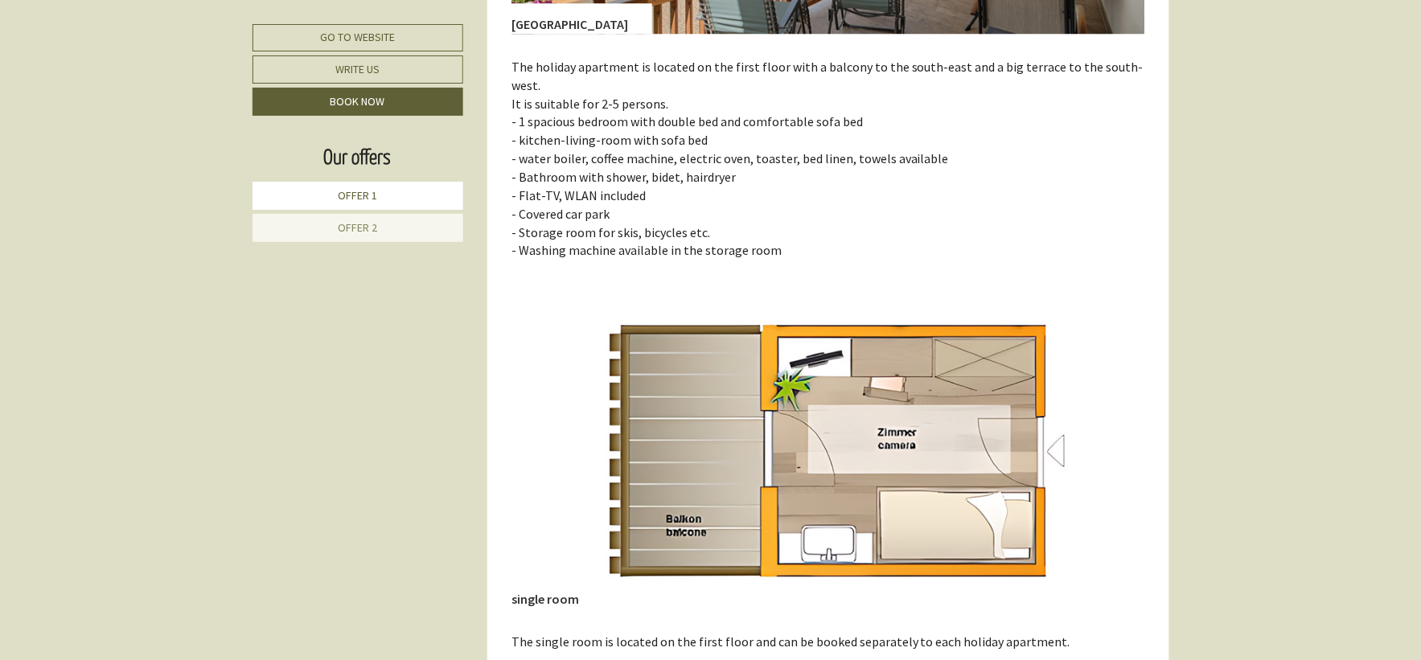
scroll to position [955, 0]
